Goal: Information Seeking & Learning: Learn about a topic

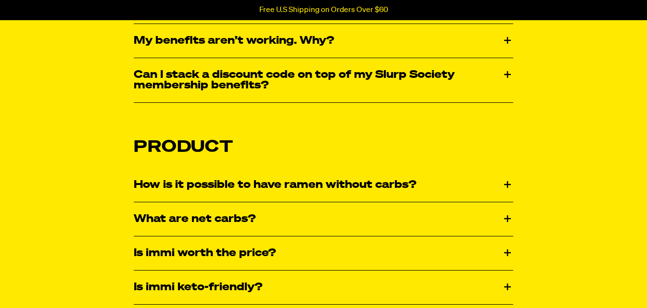
scroll to position [1442, 0]
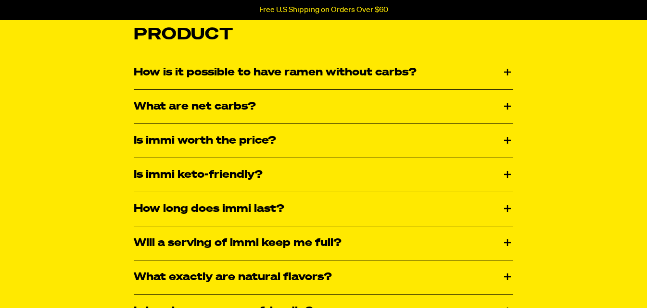
click at [299, 74] on div "How is it possible to have ramen without carbs?" at bounding box center [323, 73] width 379 height 34
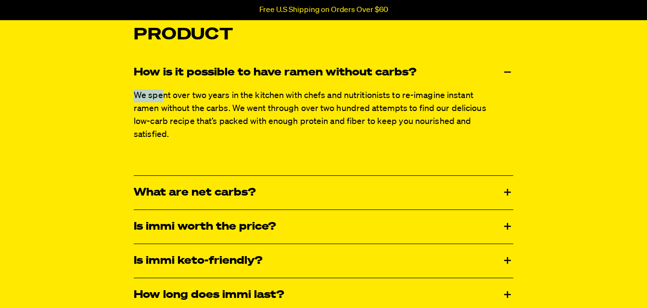
drag, startPoint x: 130, startPoint y: 99, endPoint x: 161, endPoint y: 98, distance: 30.3
click at [239, 235] on div "Is immi worth the price?" at bounding box center [323, 227] width 379 height 34
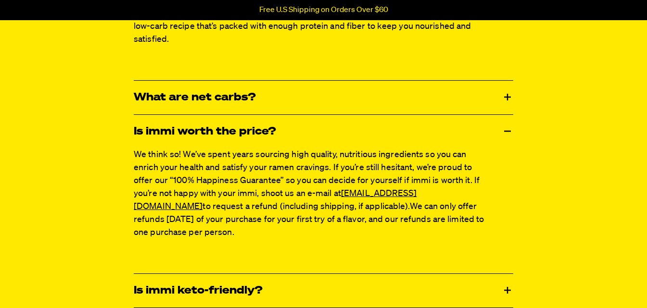
scroll to position [1538, 0]
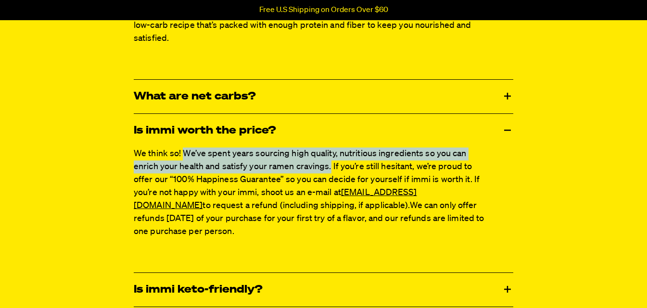
drag, startPoint x: 183, startPoint y: 153, endPoint x: 331, endPoint y: 163, distance: 147.9
click at [331, 163] on span "We think so! We’ve spent years sourcing high quality, nutritious ingredients so…" at bounding box center [307, 179] width 346 height 61
copy span "We’ve spent years sourcing high quality, nutritious ingredients so you can enri…"
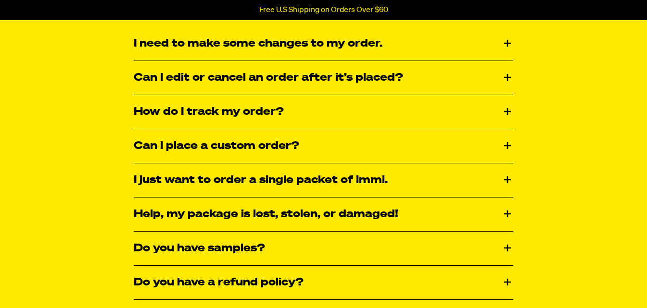
scroll to position [433, 0]
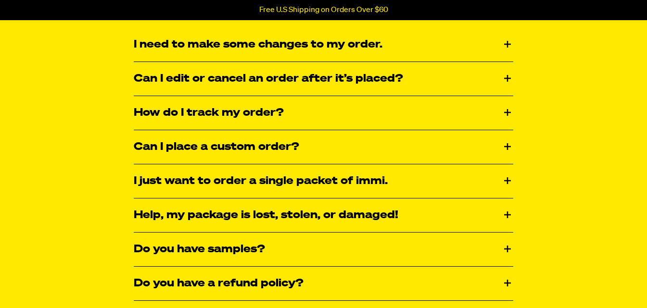
click at [264, 150] on div "Can I place a custom order?" at bounding box center [323, 147] width 379 height 34
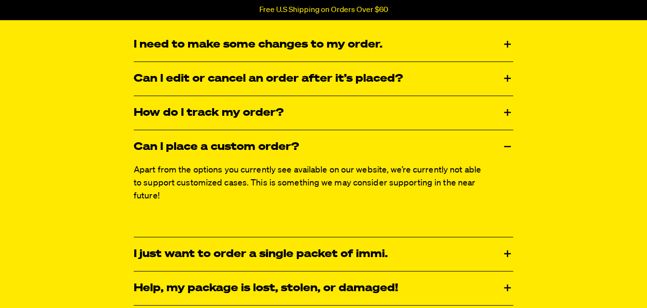
click at [166, 172] on span "Apart from the options you currently see available on our website, we’re curren…" at bounding box center [307, 183] width 347 height 35
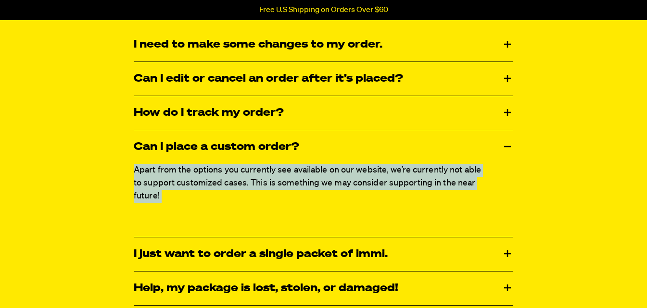
click at [166, 172] on span "Apart from the options you currently see available on our website, we’re curren…" at bounding box center [307, 183] width 347 height 35
copy div "Apart from the options you currently see available on our website, we’re curren…"
